Goal: Task Accomplishment & Management: Use online tool/utility

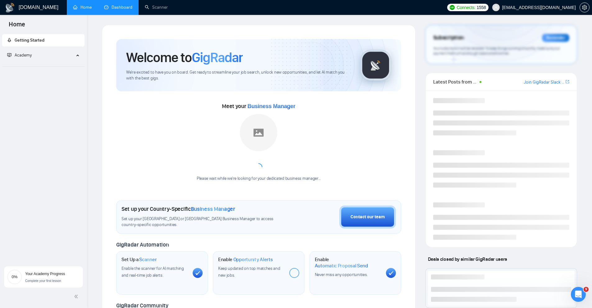
click at [117, 10] on link "Dashboard" at bounding box center [118, 7] width 28 height 5
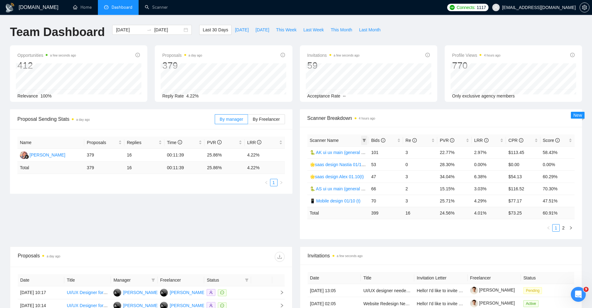
click at [366, 140] on span at bounding box center [364, 140] width 6 height 9
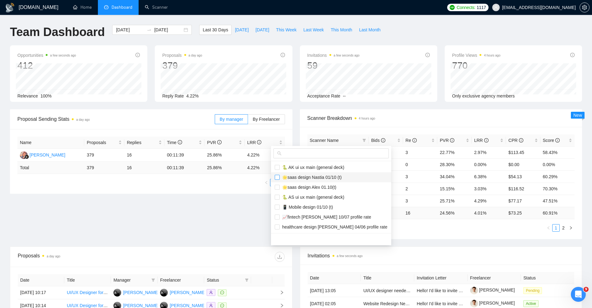
click at [279, 178] on input "checkbox" at bounding box center [277, 177] width 5 height 5
checkbox input "true"
click at [279, 186] on input "checkbox" at bounding box center [277, 187] width 5 height 5
checkbox input "true"
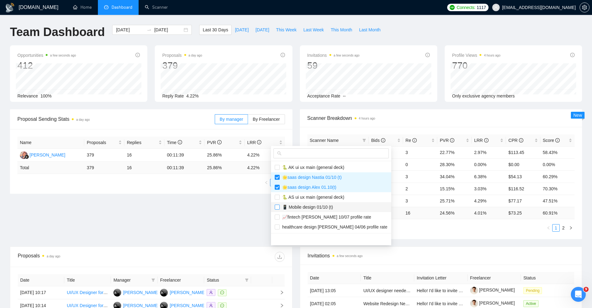
click at [278, 207] on input "checkbox" at bounding box center [277, 207] width 5 height 5
checkbox input "true"
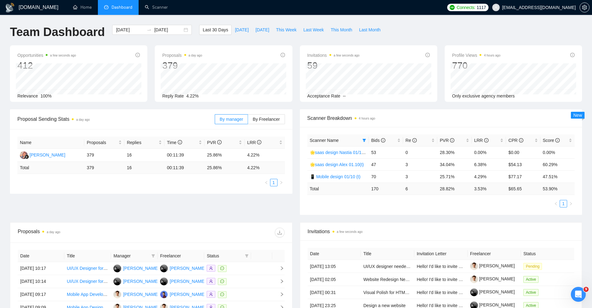
click at [247, 217] on div "Proposal Sending Stats a day ago By manager By Freelancer Name Proposals Replie…" at bounding box center [296, 165] width 580 height 113
click at [317, 32] on span "Last Week" at bounding box center [313, 29] width 21 height 7
type input "2025-10-06"
type input "2025-10-12"
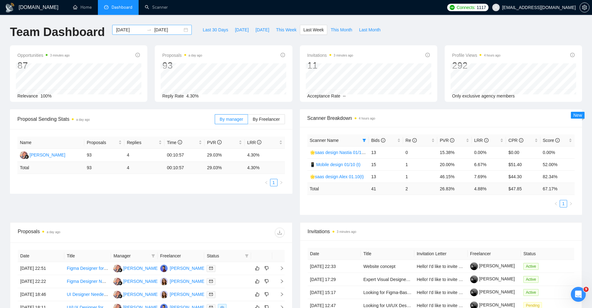
click at [182, 29] on div "2025-10-06 2025-10-12" at bounding box center [152, 30] width 80 height 10
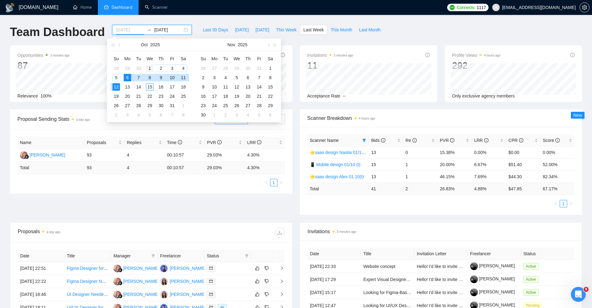
type input "2025-10-01"
click at [149, 69] on div "1" at bounding box center [149, 68] width 7 height 7
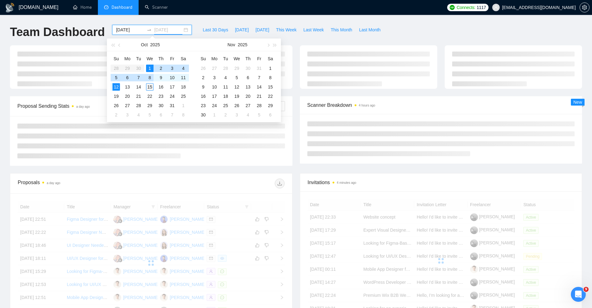
type input "2025-10-15"
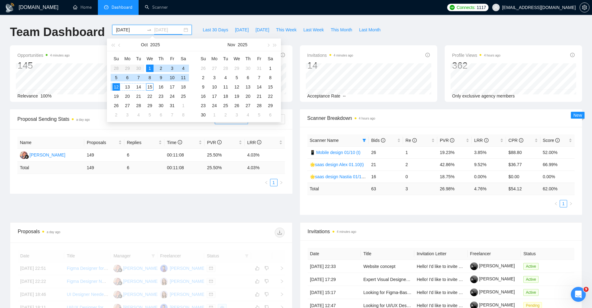
click at [149, 87] on div "15" at bounding box center [149, 86] width 7 height 7
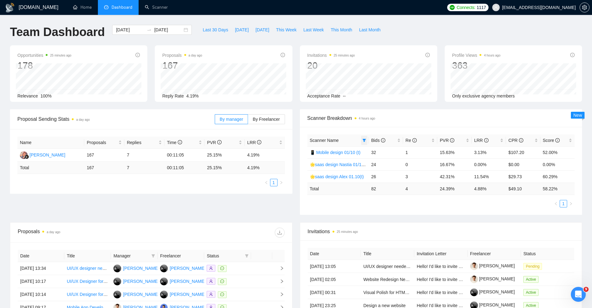
click at [364, 141] on icon "filter" at bounding box center [364, 140] width 3 height 3
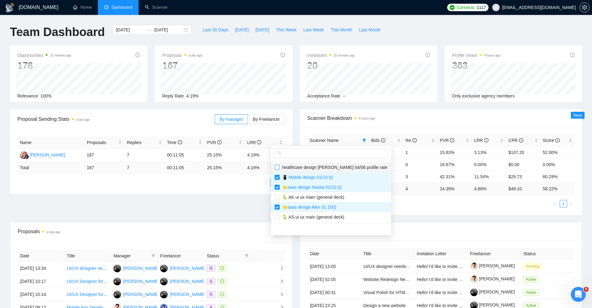
click at [279, 168] on input "checkbox" at bounding box center [277, 167] width 5 height 5
checkbox input "true"
click at [278, 200] on label at bounding box center [277, 197] width 5 height 7
click at [278, 200] on input "checkbox" at bounding box center [277, 197] width 5 height 5
checkbox input "false"
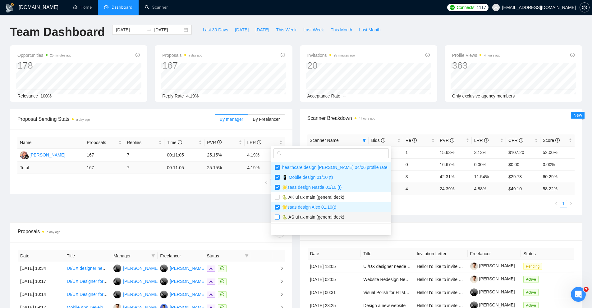
click at [278, 217] on input "checkbox" at bounding box center [277, 217] width 5 height 5
checkbox input "true"
click at [277, 198] on input "checkbox" at bounding box center [277, 197] width 5 height 5
checkbox input "true"
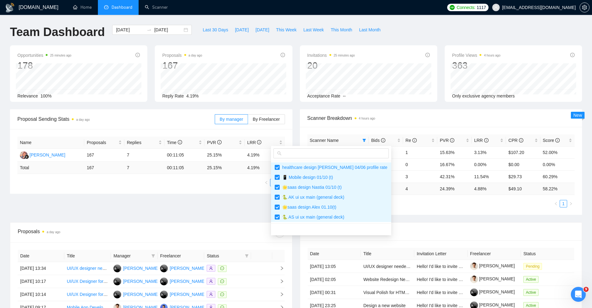
click at [418, 225] on main "Team Dashboard 2025-10-01 2025-10-15 Last 30 Days Today Yesterday This Week Las…" at bounding box center [296, 223] width 572 height 396
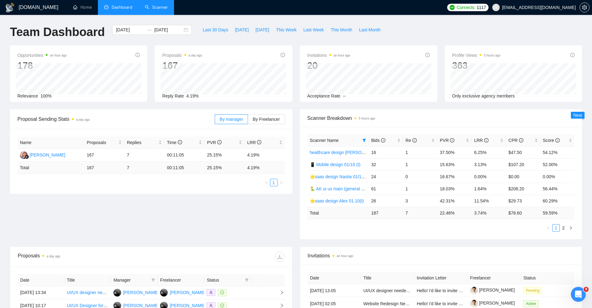
click at [149, 7] on link "Scanner" at bounding box center [156, 7] width 23 height 5
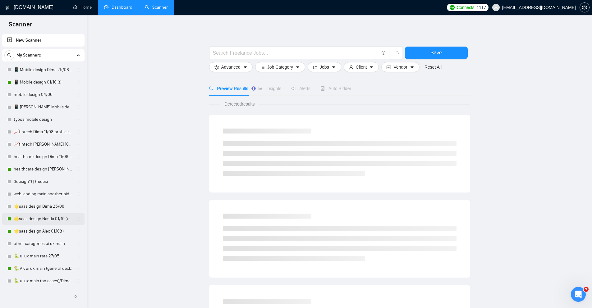
click at [32, 218] on link "🌟saas design Nastia 01/10 (t)" at bounding box center [43, 219] width 59 height 12
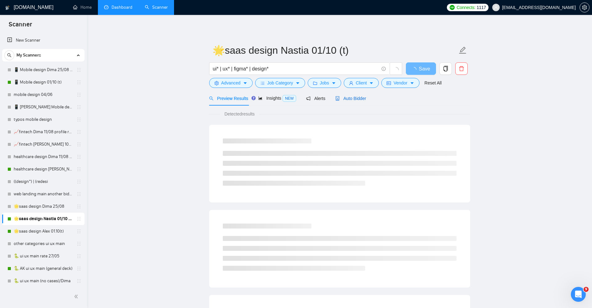
click at [352, 99] on span "Auto Bidder" at bounding box center [351, 98] width 31 height 5
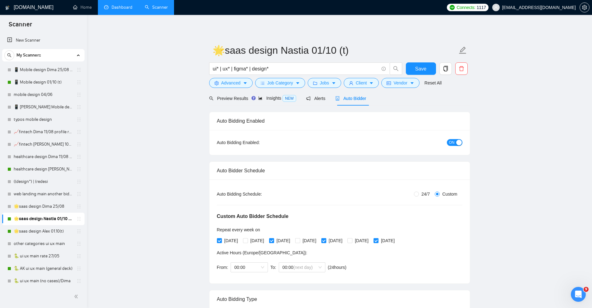
click at [455, 141] on button "ON" at bounding box center [455, 142] width 16 height 7
click at [424, 71] on span "Save" at bounding box center [420, 69] width 11 height 8
click at [33, 234] on link "🌟saas design Alex 01.10(t)" at bounding box center [43, 231] width 59 height 12
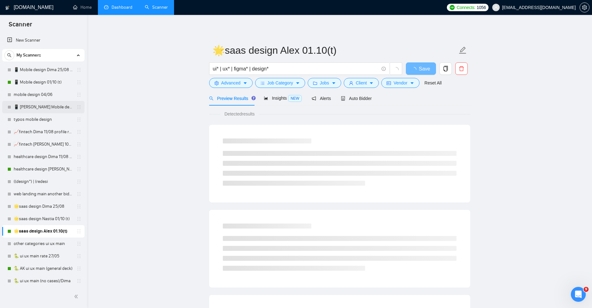
click at [34, 106] on link "📱 [PERSON_NAME] Mobile design 24/09 (mob des cat/deck)" at bounding box center [43, 107] width 59 height 12
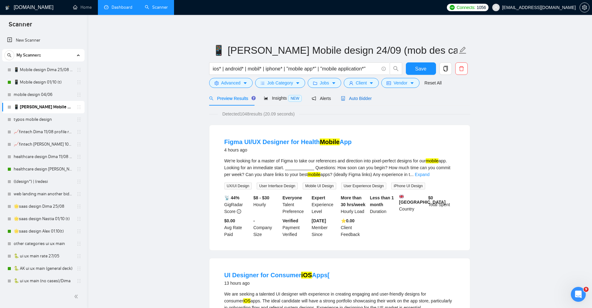
click at [360, 98] on span "Auto Bidder" at bounding box center [356, 98] width 31 height 5
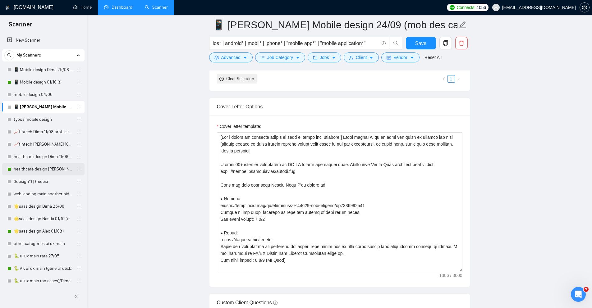
scroll to position [14, 0]
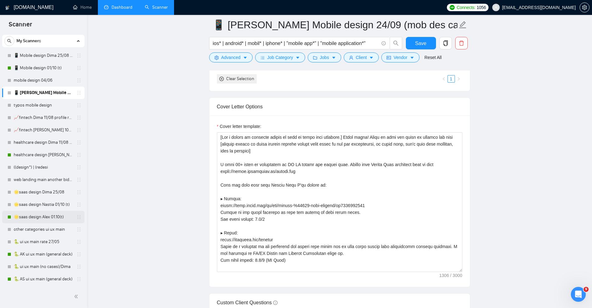
click at [22, 215] on link "🌟saas design Alex 01.10(t)" at bounding box center [43, 217] width 59 height 12
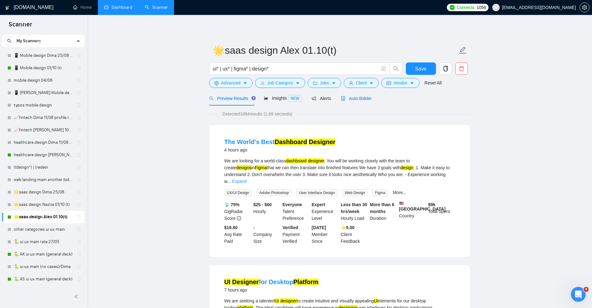
click at [362, 99] on span "Auto Bidder" at bounding box center [356, 98] width 31 height 5
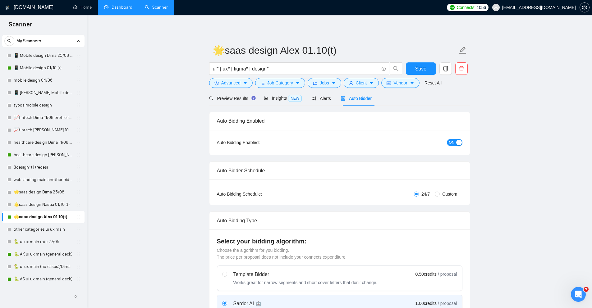
radio input "false"
radio input "true"
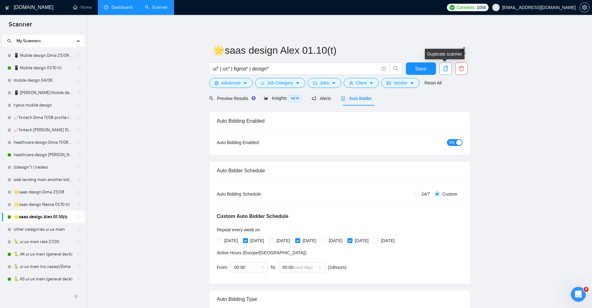
click at [444, 71] on icon "copy" at bounding box center [445, 69] width 4 height 6
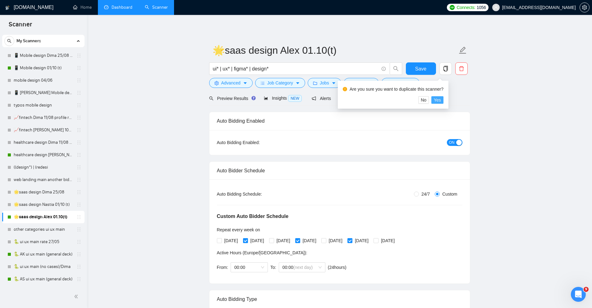
click at [441, 99] on span "Yes" at bounding box center [437, 100] width 7 height 7
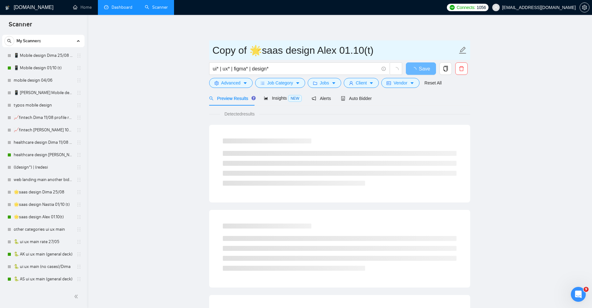
click at [245, 50] on input "Copy of 🌟saas design Alex 01.10(t)" at bounding box center [335, 51] width 245 height 16
drag, startPoint x: 249, startPoint y: 50, endPoint x: 197, endPoint y: 50, distance: 52.2
click at [197, 50] on main "Copy of 🌟saas design Alex 01.10(t) ui* | ux* | figma* | design* Save Advanced J…" at bounding box center [339, 284] width 485 height 519
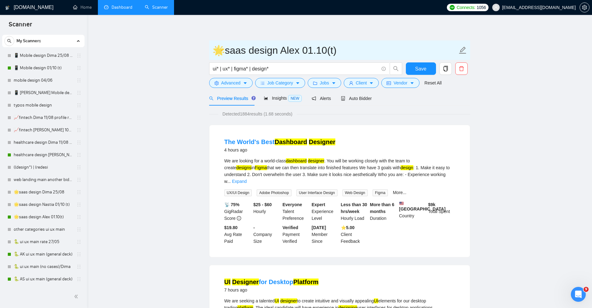
click at [308, 52] on input "🌟saas design Alex 01.10(t)" at bounding box center [335, 51] width 245 height 16
type input "🌟saas design Alex 15.10(a)"
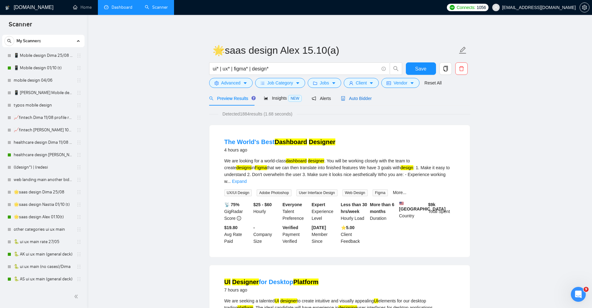
click at [360, 98] on span "Auto Bidder" at bounding box center [356, 98] width 31 height 5
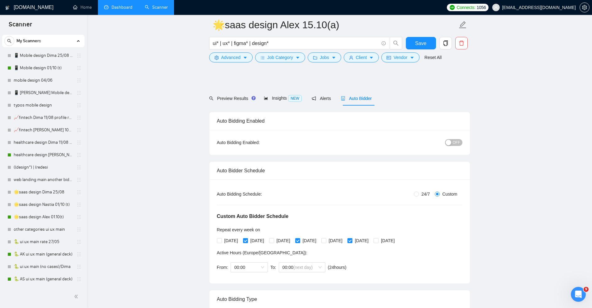
scroll to position [129, 0]
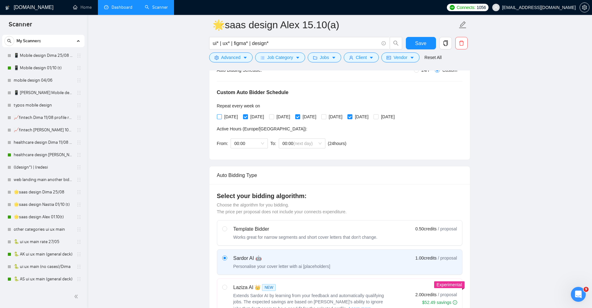
click at [223, 118] on span "[DATE]" at bounding box center [231, 116] width 19 height 7
click at [221, 118] on input "[DATE]" at bounding box center [219, 116] width 4 height 4
checkbox input "true"
click at [248, 118] on input "[DATE]" at bounding box center [245, 116] width 4 height 4
checkbox input "false"
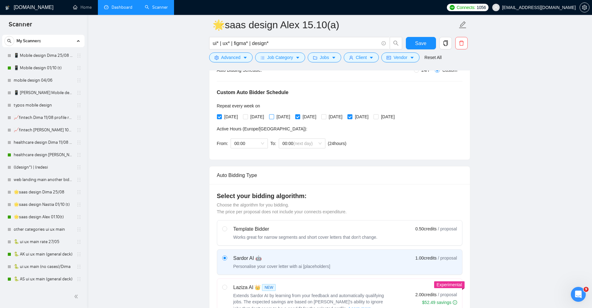
click at [280, 116] on span "[DATE]" at bounding box center [283, 116] width 19 height 7
click at [274, 116] on input "[DATE]" at bounding box center [271, 116] width 4 height 4
checkbox input "true"
click at [300, 118] on input "[DATE]" at bounding box center [297, 116] width 4 height 4
checkbox input "false"
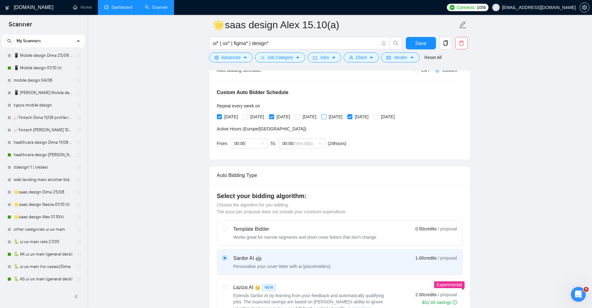
click at [326, 119] on span at bounding box center [324, 116] width 5 height 5
click at [326, 119] on input "[DATE]" at bounding box center [324, 116] width 4 height 4
checkbox input "true"
click at [371, 118] on span "[DATE]" at bounding box center [362, 116] width 19 height 7
click at [352, 118] on input "[DATE]" at bounding box center [350, 116] width 4 height 4
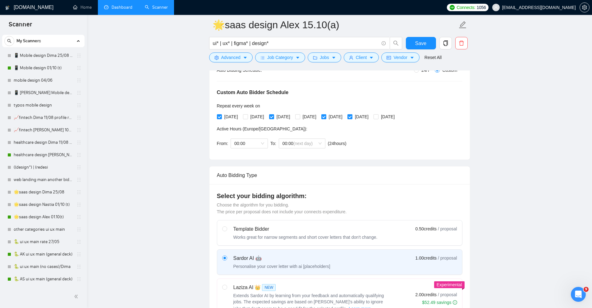
checkbox input "false"
click at [379, 118] on span at bounding box center [376, 116] width 5 height 5
click at [378, 118] on input "[DATE]" at bounding box center [376, 116] width 4 height 4
checkbox input "true"
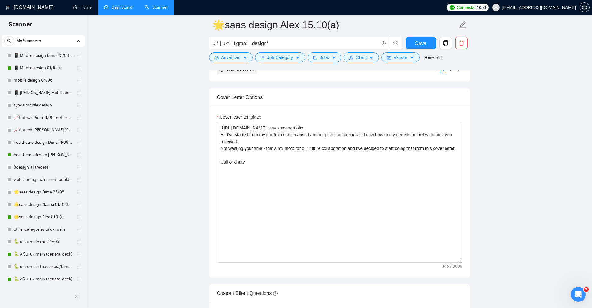
scroll to position [781, 0]
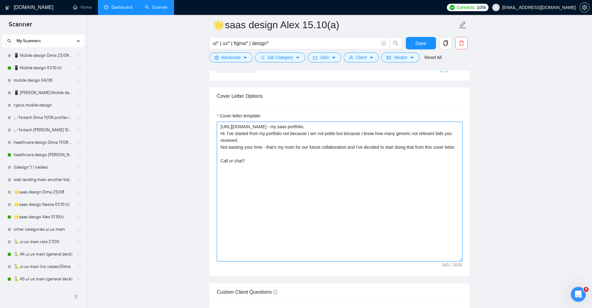
click at [220, 127] on textarea "https://decks.huemachine.co/saas&enterprise.pdf - my saas portfolio. Hi. I've s…" at bounding box center [340, 192] width 246 height 140
click at [255, 137] on textarea "https://decks.huemachine.co/saas&enterprise.pdf - my saas portfolio. Hi. I've s…" at bounding box center [340, 192] width 246 height 140
drag, startPoint x: 326, startPoint y: 141, endPoint x: 381, endPoint y: 141, distance: 55.7
click at [382, 141] on textarea "https://decks.huemachine.co/saas&enterprise.pdf - my saas portfolio. Hi. I've s…" at bounding box center [340, 192] width 246 height 140
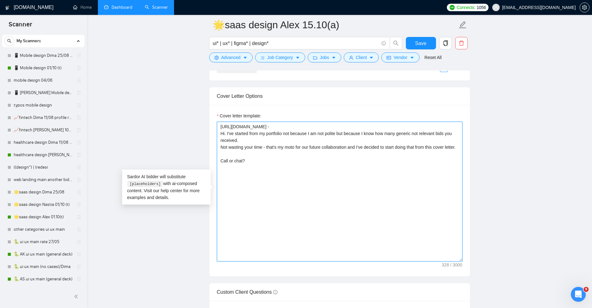
click at [220, 140] on textarea "https://decks.huemachine.co/saas&enterprise.pdf - Hi. I've started from my port…" at bounding box center [340, 192] width 246 height 140
paste textarea "my saas portfolio."
click at [366, 138] on textarea "my saas portfolio - https://decks.huemachine.co/saas&enterprise.pdf - Hi. I've …" at bounding box center [340, 192] width 246 height 140
click at [223, 141] on textarea "my saas portfolio - https://decks.huemachine.co/saas&enterprise.pdf Hi. I've st…" at bounding box center [340, 192] width 246 height 140
drag, startPoint x: 244, startPoint y: 166, endPoint x: 217, endPoint y: 150, distance: 32.1
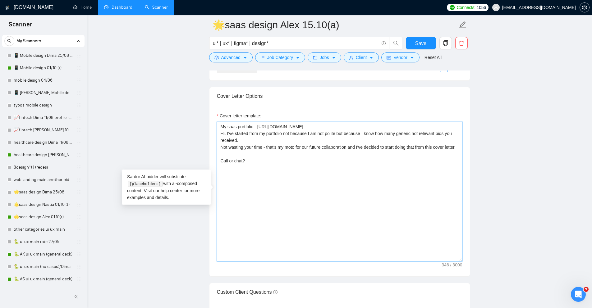
click at [217, 150] on textarea "My saas portfolio - https://decks.huemachine.co/saas&enterprise.pdf Hi. I've st…" at bounding box center [340, 192] width 246 height 140
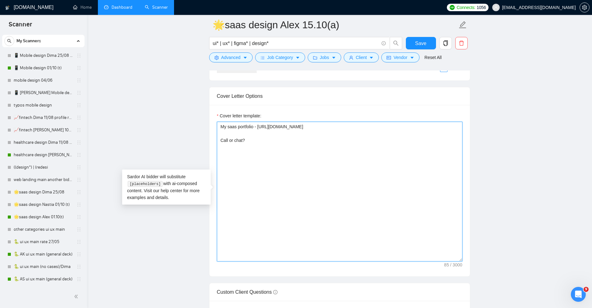
drag, startPoint x: 258, startPoint y: 152, endPoint x: 200, endPoint y: 151, distance: 57.8
click at [200, 151] on main "🌟saas design Alex 15.10(a) ui* | ux* | figma* | design* Save Advanced Job Categ…" at bounding box center [339, 142] width 485 height 1797
click at [400, 156] on textarea "My saas portfolio - https://decks.huemachine.co/saas&enterprise.pdf Would you l…" at bounding box center [340, 192] width 246 height 140
click at [324, 155] on textarea "My saas portfolio - https://decks.huemachine.co/saas&enterprise.pdf Would you l…" at bounding box center [340, 192] width 246 height 140
click at [338, 172] on textarea "My saas portfolio - https://decks.huemachine.co/saas&enterprise.pdf Would you l…" at bounding box center [340, 192] width 246 height 140
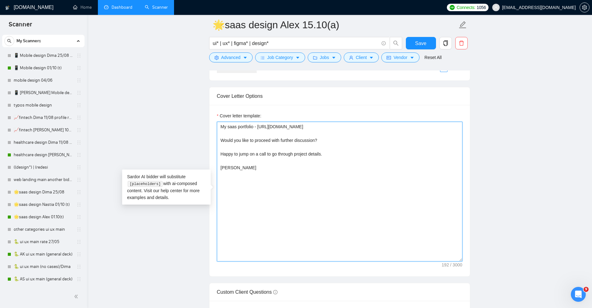
click at [278, 130] on textarea "My saas portfolio - https://decks.huemachine.co/saas&enterprise.pdf Would you l…" at bounding box center [340, 192] width 246 height 140
drag, startPoint x: 258, startPoint y: 124, endPoint x: 181, endPoint y: 130, distance: 77.1
click at [181, 130] on main "🌟saas design Alex 15.10(a) ui* | ux* | figma* | design* Save Advanced Job Categ…" at bounding box center [339, 142] width 485 height 1797
drag, startPoint x: 247, startPoint y: 127, endPoint x: 220, endPoint y: 127, distance: 27.7
click at [220, 127] on textarea "Hi! I'm Alex, My saas portfolio - https://decks.huemachine.co/saas&enterprise.p…" at bounding box center [340, 192] width 246 height 140
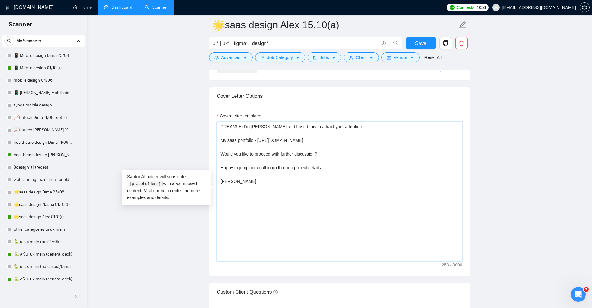
click at [290, 126] on textarea "DREAM! Hi I'm Alex and I used this to attract your attention My saas portfolio …" at bounding box center [340, 192] width 246 height 140
click at [359, 127] on textarea "DREAM! Hi I'm Alex and I used this word to attract your attention My saas portf…" at bounding box center [340, 192] width 246 height 140
click at [227, 128] on textarea "DREAM! Hi I'm Alex and I used this word to attract your attention My saas portf…" at bounding box center [340, 192] width 246 height 140
click at [359, 125] on textarea "DREAM! Hi I'm Alex and I used this word to attract your attention My saas portf…" at bounding box center [340, 192] width 246 height 140
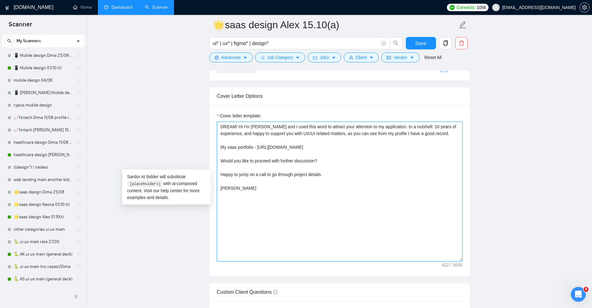
click at [431, 133] on textarea "DREAM! Hi I'm Alex and I used this word to attract your attention to my applica…" at bounding box center [340, 192] width 246 height 140
click at [456, 133] on textarea "DREAM! Hi I'm Alex and I used this word to attract your attention to my applica…" at bounding box center [340, 192] width 246 height 140
click at [242, 134] on textarea "DREAM! Hi I'm Alex and I used this word to attract your attention to my applica…" at bounding box center [340, 192] width 246 height 140
click at [225, 141] on textarea "DREAM! Hi I'm Alex and I used this word to attract your attention to my applica…" at bounding box center [340, 192] width 246 height 140
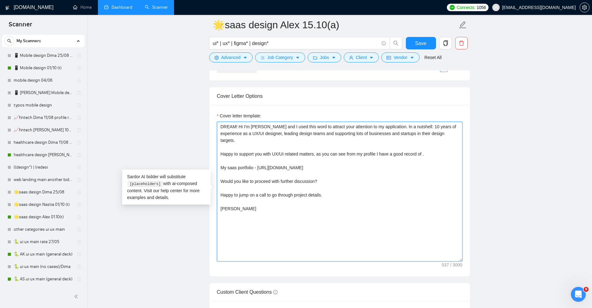
click at [327, 133] on textarea "DREAM! Hi I'm Alex and I used this word to attract your attention to my applica…" at bounding box center [340, 192] width 246 height 140
click at [246, 141] on textarea "DREAM! Hi I'm Alex and I used this word to attract your attention to my applica…" at bounding box center [340, 192] width 246 height 140
click at [420, 134] on textarea "DREAM! Hi I'm Alex and I used this word to attract your attention to my applica…" at bounding box center [340, 192] width 246 height 140
click at [266, 155] on textarea "DREAM! Hi I'm Alex and I used this word to attract your attention to my applica…" at bounding box center [340, 192] width 246 height 140
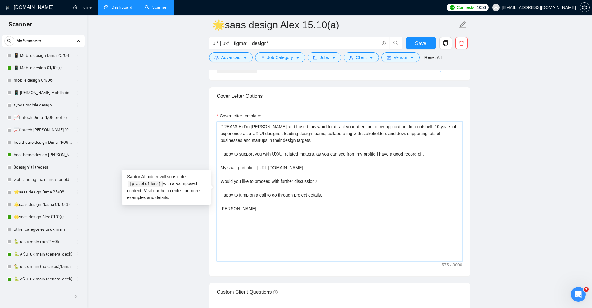
click at [321, 153] on textarea "DREAM! Hi I'm Alex and I used this word to attract your attention to my applica…" at bounding box center [340, 192] width 246 height 140
click at [431, 154] on textarea "DREAM! Hi I'm Alex and I used this word to attract your attention to my applica…" at bounding box center [340, 192] width 246 height 140
click at [404, 155] on textarea "DREAM! Hi I'm Alex and I used this word to attract your attention to my applica…" at bounding box center [340, 192] width 246 height 140
click at [394, 156] on textarea "DREAM! Hi I'm Alex and I used this word to attract your attention to my applica…" at bounding box center [340, 192] width 246 height 140
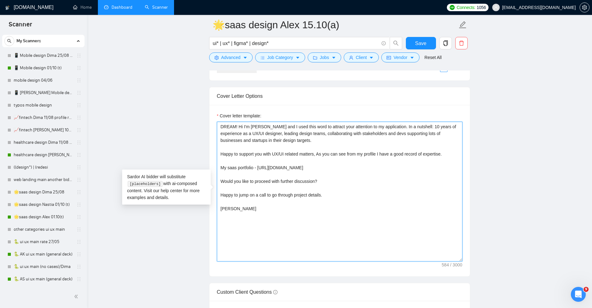
click at [402, 155] on textarea "DREAM! Hi I'm Alex and I used this word to attract your attention to my applica…" at bounding box center [340, 192] width 246 height 140
click at [322, 155] on textarea "DREAM! Hi I'm Alex and I used this word to attract your attention to my applica…" at bounding box center [340, 192] width 246 height 140
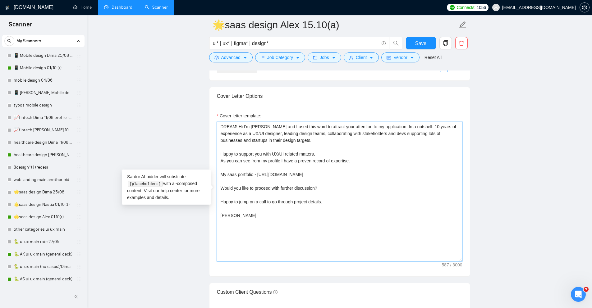
click at [332, 202] on textarea "DREAM! Hi I'm Alex and I used this word to attract your attention to my applica…" at bounding box center [340, 192] width 246 height 140
drag, startPoint x: 285, startPoint y: 133, endPoint x: 327, endPoint y: 134, distance: 42.6
click at [327, 134] on textarea "DREAM! Hi I'm Alex and I used this word to attract your attention to my applica…" at bounding box center [340, 192] width 246 height 140
drag, startPoint x: 275, startPoint y: 154, endPoint x: 321, endPoint y: 154, distance: 45.7
click at [321, 154] on textarea "DREAM! Hi I'm Alex and I used this word to attract your attention to my applica…" at bounding box center [340, 192] width 246 height 140
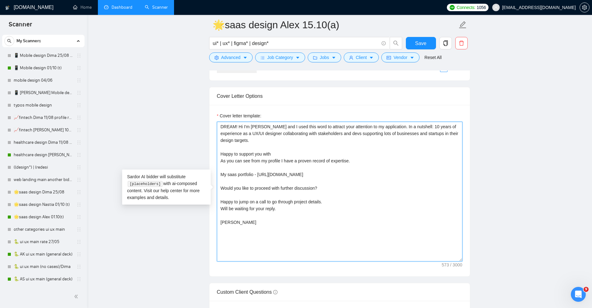
click at [295, 156] on textarea "DREAM! Hi I'm Alex and I used this word to attract your attention to my applica…" at bounding box center [340, 192] width 246 height 140
paste textarea "[mention niche or skills or main project purpose client wrote about in his job …"
type textarea "DREAM! Hi I'm Alex and I used this word to attract your attention to my applica…"
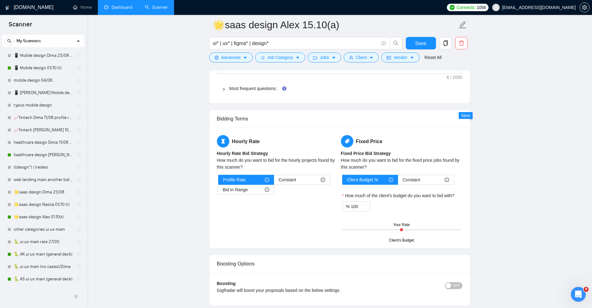
scroll to position [1048, 0]
click at [419, 43] on span "Save" at bounding box center [420, 43] width 11 height 8
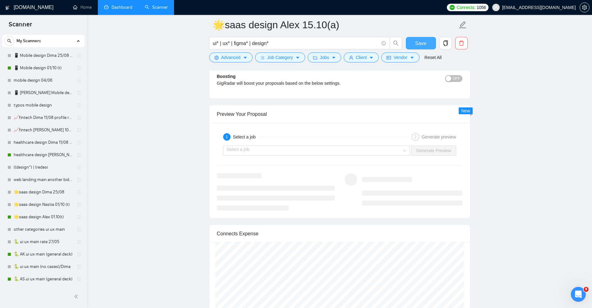
scroll to position [1258, 0]
click at [373, 147] on input "search" at bounding box center [314, 148] width 175 height 9
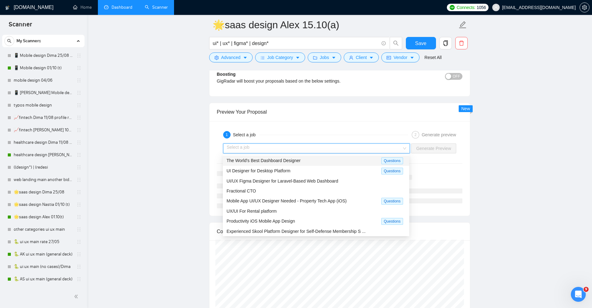
click at [325, 162] on div "The World's Best Dashboard Designer" at bounding box center [304, 160] width 155 height 7
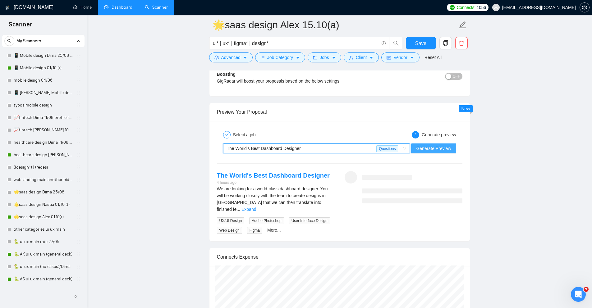
click at [420, 147] on span "Generate Preview" at bounding box center [433, 148] width 35 height 7
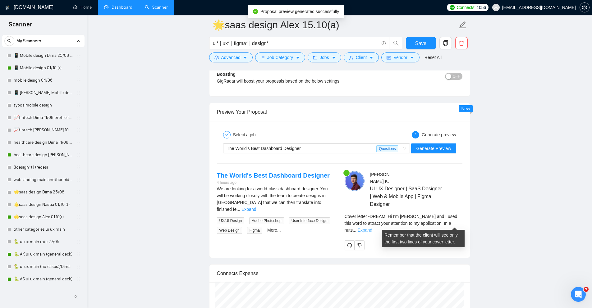
click at [373, 228] on link "Expand" at bounding box center [365, 230] width 15 height 5
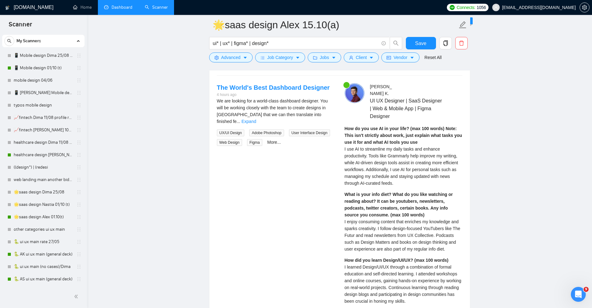
scroll to position [1346, 0]
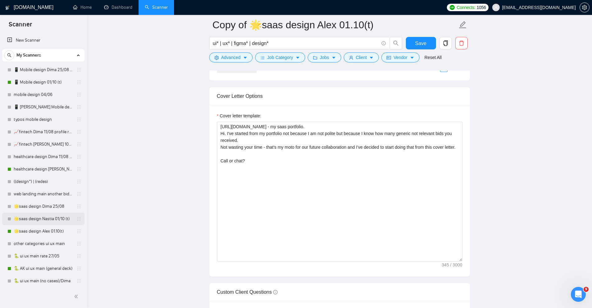
click at [31, 220] on link "🌟saas design Nastia 01/10 (t)" at bounding box center [43, 219] width 59 height 12
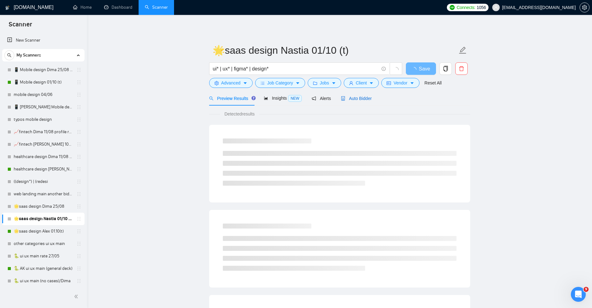
click at [366, 97] on span "Auto Bidder" at bounding box center [356, 98] width 31 height 5
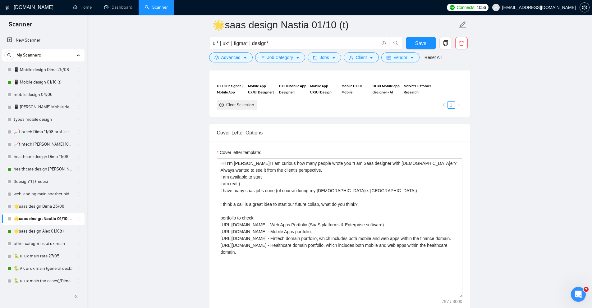
scroll to position [747, 0]
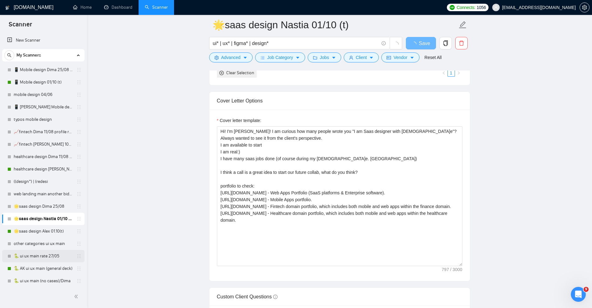
click at [31, 256] on link "🐍 ui ux main rate 27/05" at bounding box center [43, 256] width 59 height 12
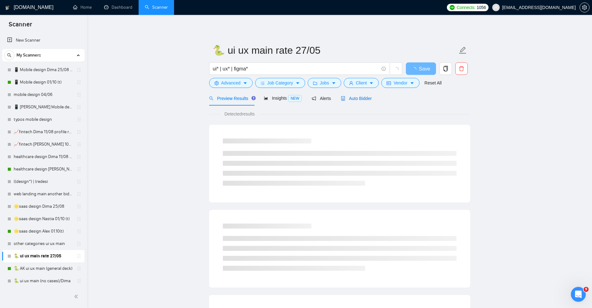
click at [358, 100] on span "Auto Bidder" at bounding box center [356, 98] width 31 height 5
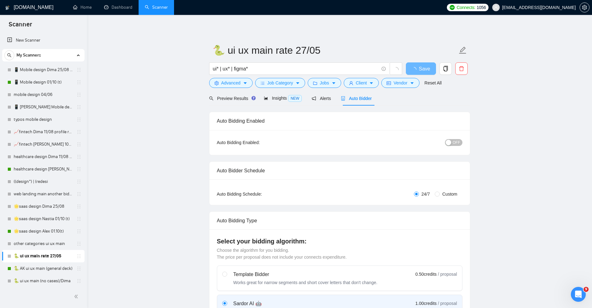
radio input "false"
radio input "true"
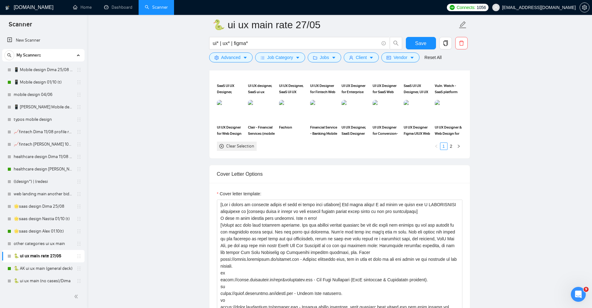
scroll to position [0, 0]
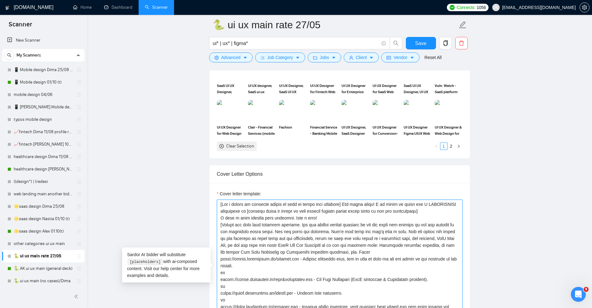
drag, startPoint x: 276, startPoint y: 211, endPoint x: 455, endPoint y: 211, distance: 178.5
click at [455, 211] on textarea "Cover letter template:" at bounding box center [340, 270] width 246 height 140
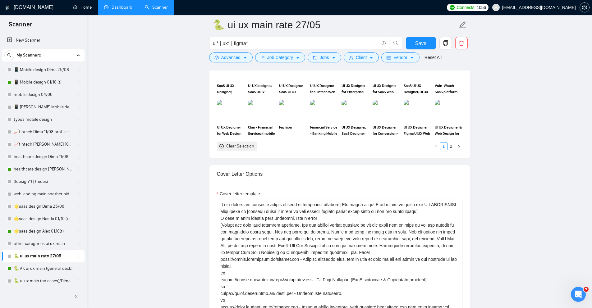
click at [109, 6] on link "Dashboard" at bounding box center [118, 7] width 28 height 5
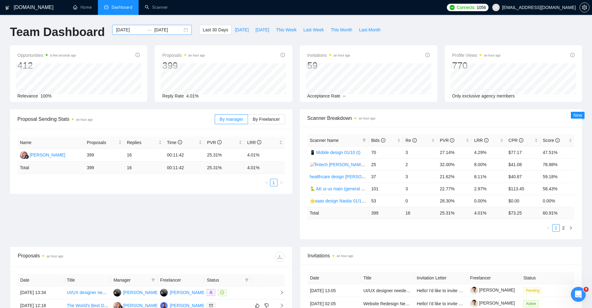
click at [178, 31] on div "2025-09-15 2025-10-15" at bounding box center [152, 30] width 80 height 10
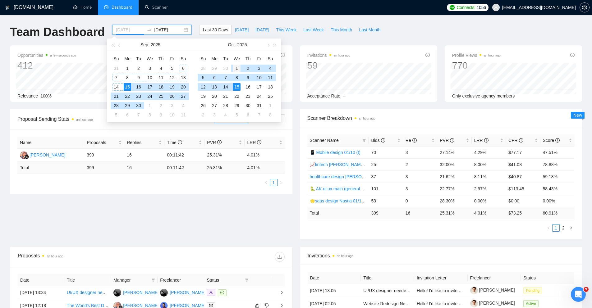
type input "2025-10-01"
click at [236, 68] on div "1" at bounding box center [236, 68] width 7 height 7
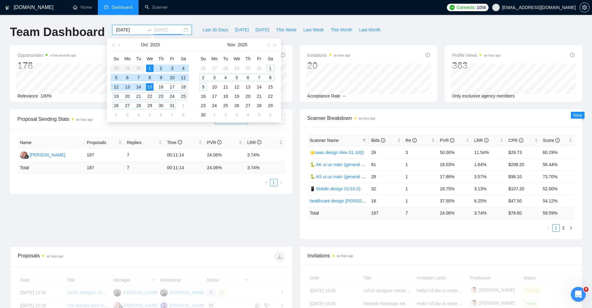
type input "2025-10-15"
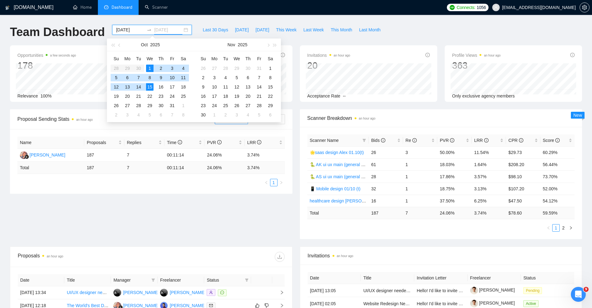
click at [150, 87] on div "15" at bounding box center [149, 86] width 7 height 7
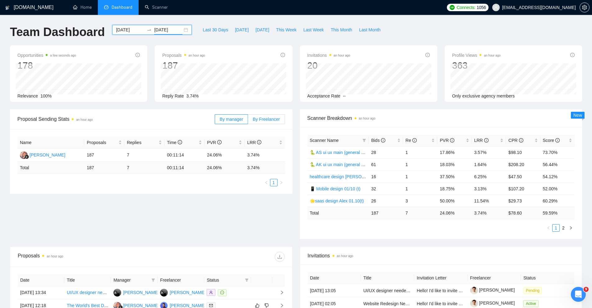
click at [260, 117] on span "By Freelancer" at bounding box center [266, 119] width 27 height 5
click at [248, 121] on input "By Freelancer" at bounding box center [248, 121] width 0 height 0
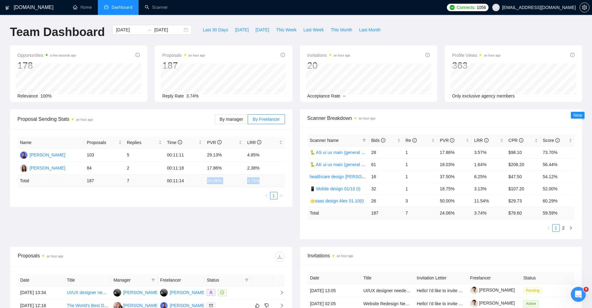
drag, startPoint x: 207, startPoint y: 182, endPoint x: 275, endPoint y: 184, distance: 68.4
click at [275, 184] on tr "Total 187 7 00:11:14 24.06 % 3.74 %" at bounding box center [151, 181] width 268 height 12
drag, startPoint x: 201, startPoint y: 154, endPoint x: 275, endPoint y: 155, distance: 74.0
click at [275, 155] on tr "Alexander Kuzminets 103 5 00:11:11 29.13% 4.85%" at bounding box center [151, 155] width 268 height 13
drag, startPoint x: 205, startPoint y: 167, endPoint x: 275, endPoint y: 173, distance: 70.5
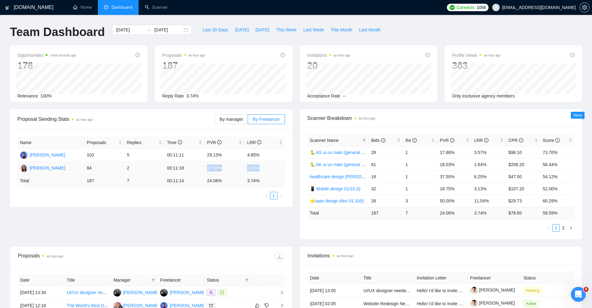
click at [275, 173] on tr "Anastasia Shengel 84 2 00:11:18 17.86% 2.38%" at bounding box center [151, 168] width 268 height 13
